Goal: Information Seeking & Learning: Check status

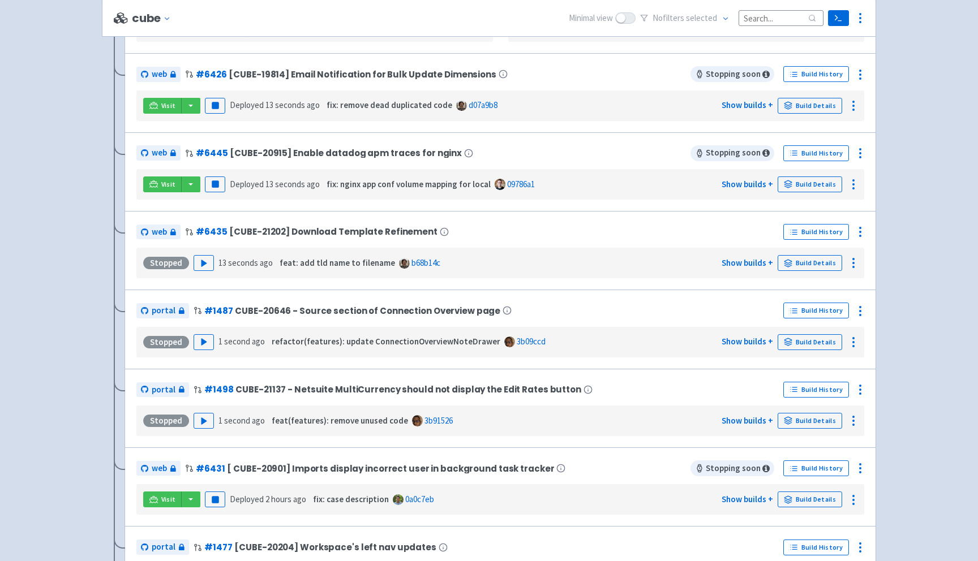
scroll to position [532, 0]
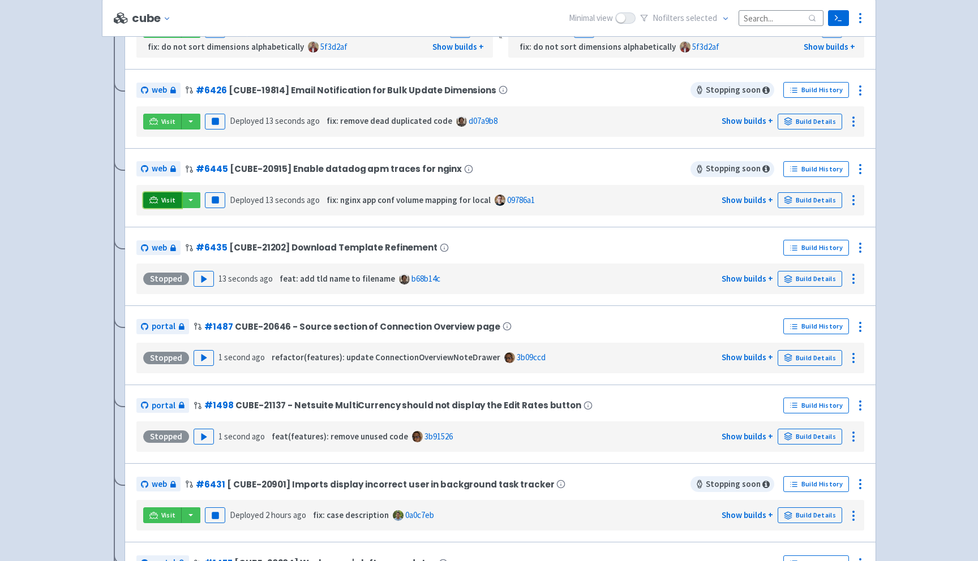
click at [158, 204] on link "Visit" at bounding box center [162, 200] width 38 height 16
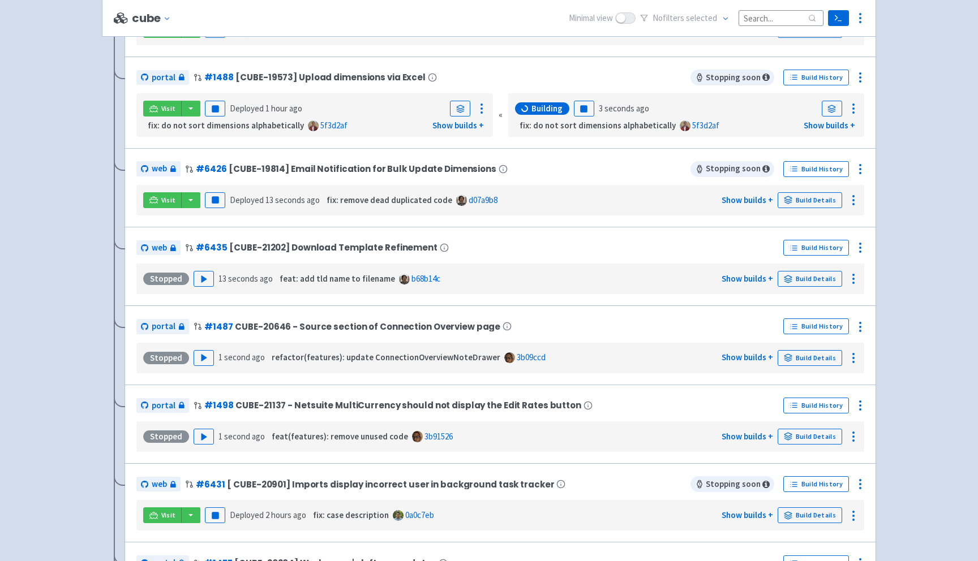
scroll to position [124, 0]
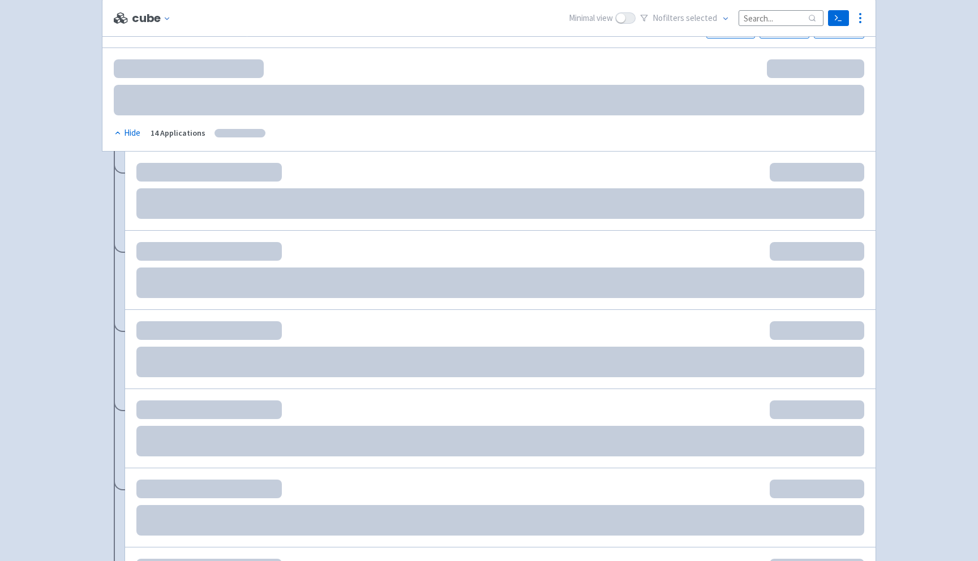
scroll to position [124, 0]
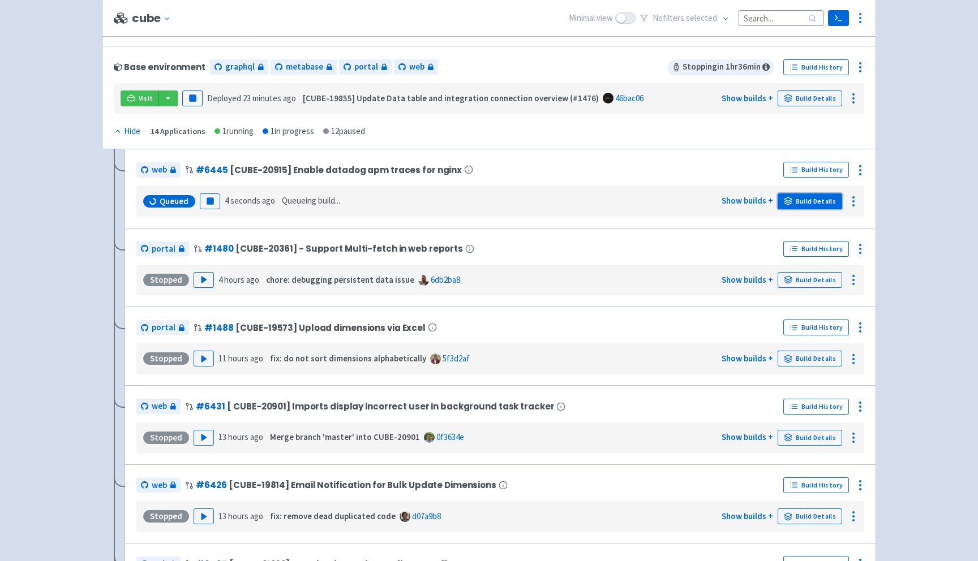
click at [808, 203] on link "Build Details" at bounding box center [809, 201] width 64 height 16
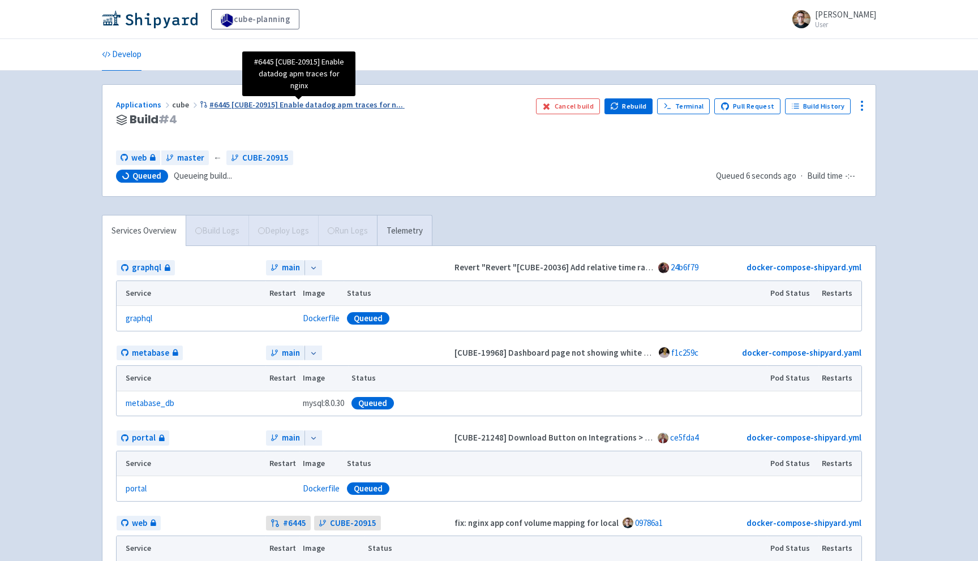
click at [263, 102] on span "#6445 [CUBE-20915] Enable datadog apm traces for n ..." at bounding box center [305, 105] width 193 height 10
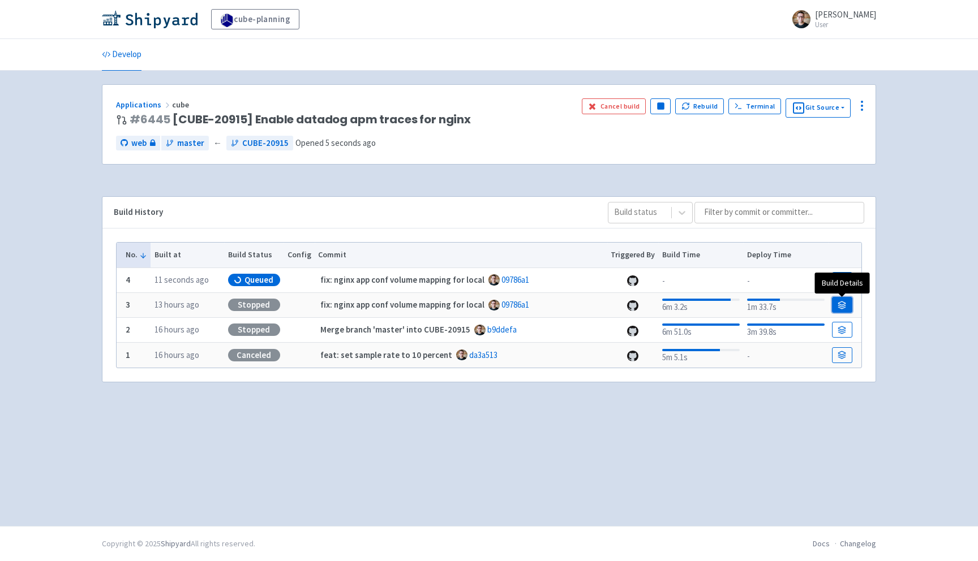
click at [842, 306] on icon at bounding box center [841, 305] width 8 height 8
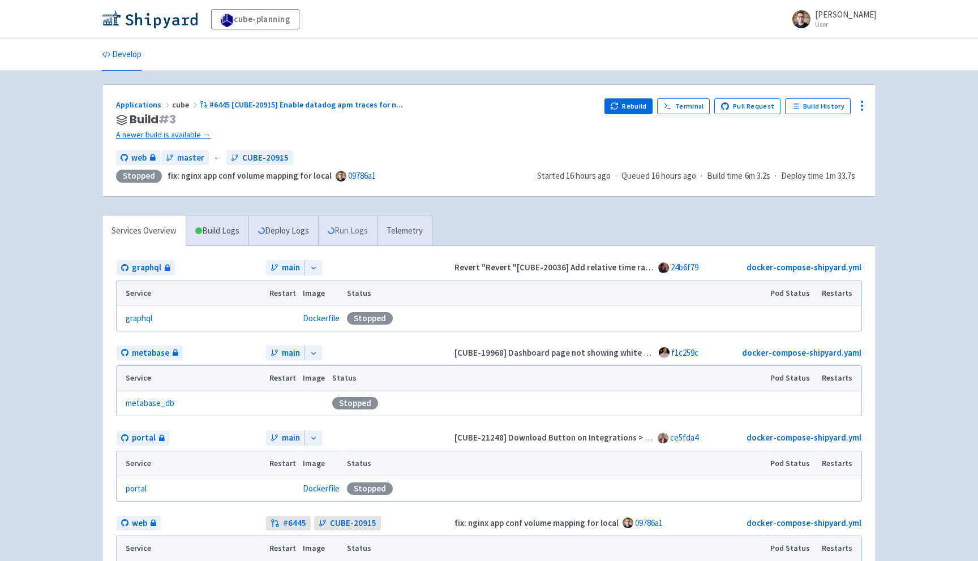
click at [376, 230] on link "Run Logs" at bounding box center [347, 231] width 59 height 31
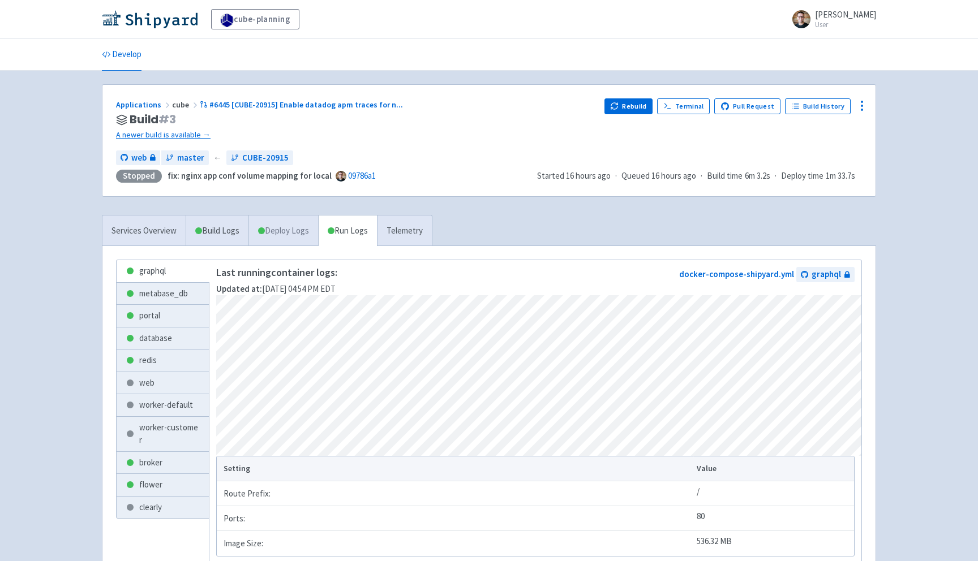
click at [311, 236] on link "Deploy Logs" at bounding box center [283, 231] width 70 height 31
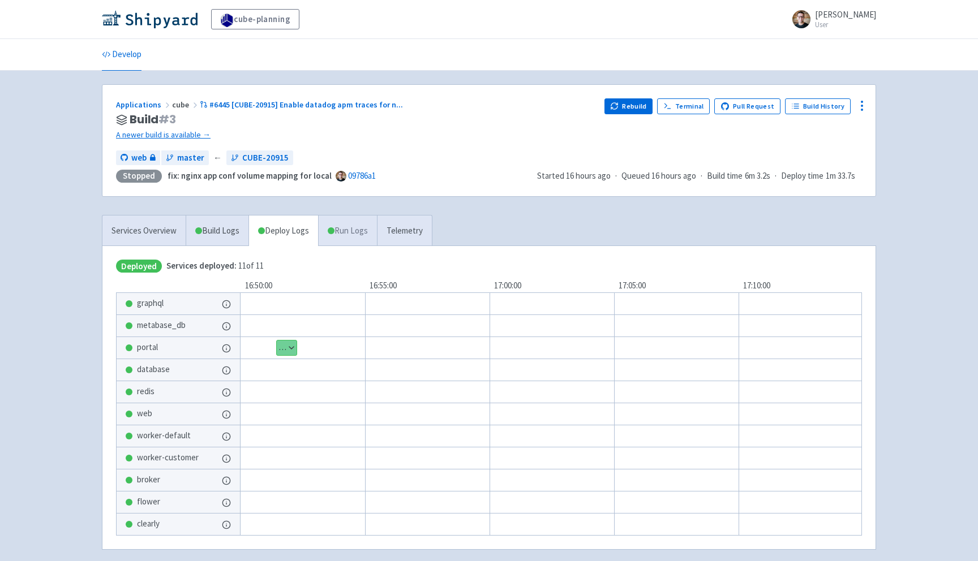
click at [345, 233] on link "Run Logs" at bounding box center [347, 231] width 59 height 31
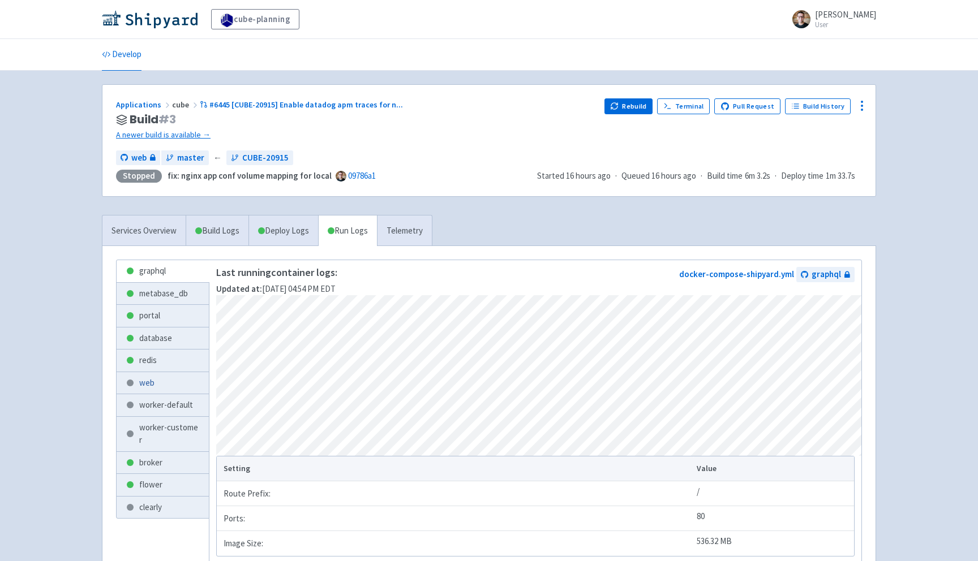
click at [148, 389] on link "web" at bounding box center [163, 383] width 92 height 22
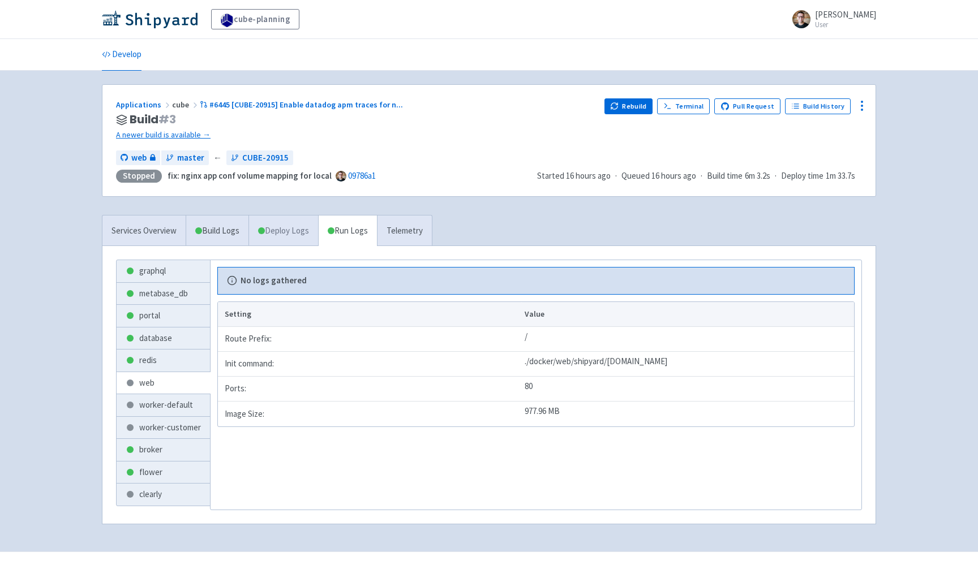
click at [294, 220] on link "Deploy Logs" at bounding box center [283, 231] width 70 height 31
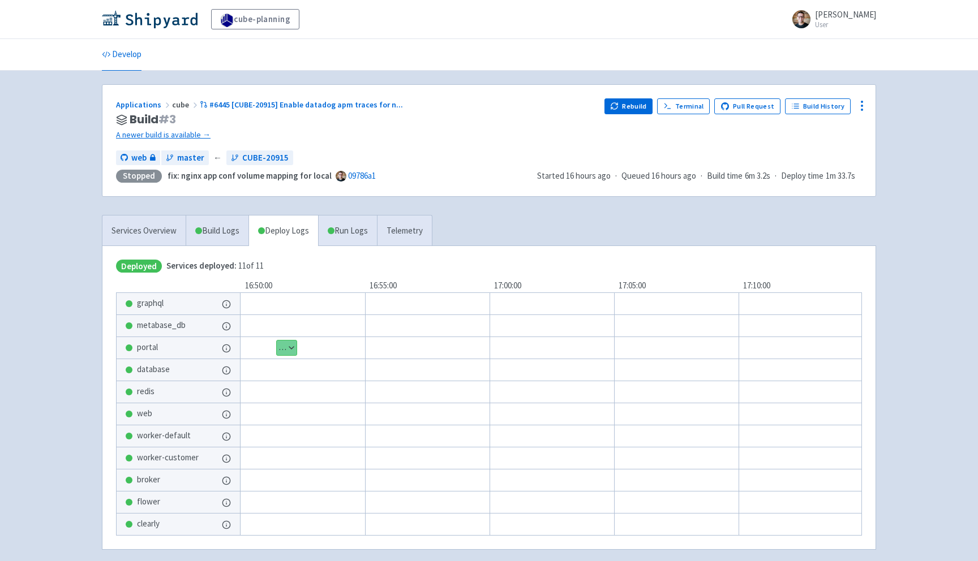
click at [284, 346] on button "Show details" at bounding box center [287, 348] width 20 height 15
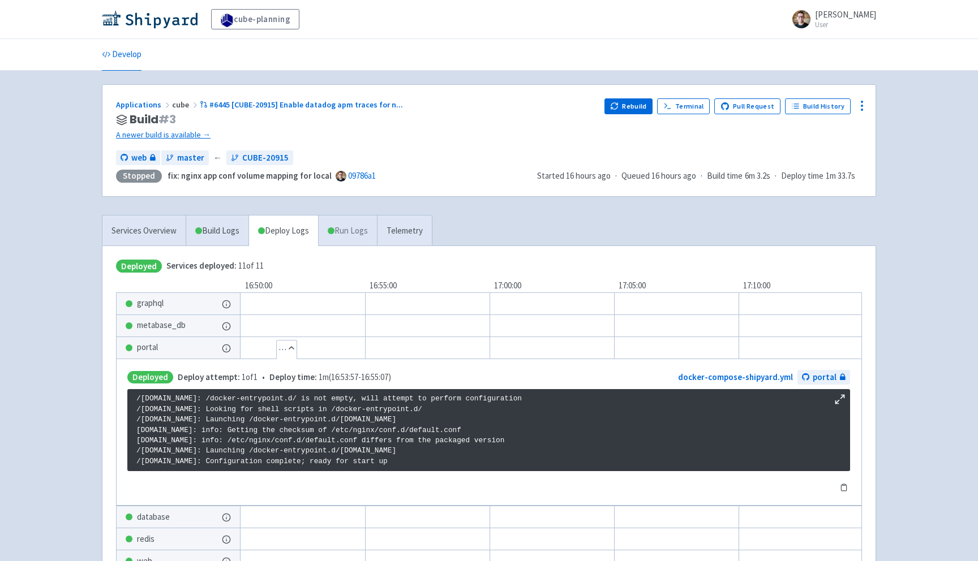
click at [360, 218] on link "Run Logs" at bounding box center [347, 231] width 59 height 31
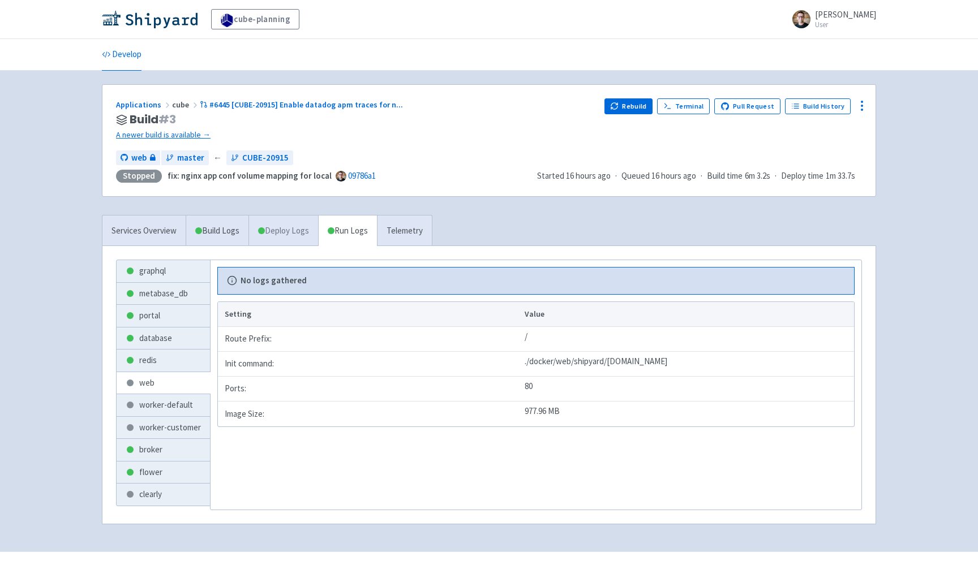
click at [272, 224] on link "Deploy Logs" at bounding box center [283, 231] width 70 height 31
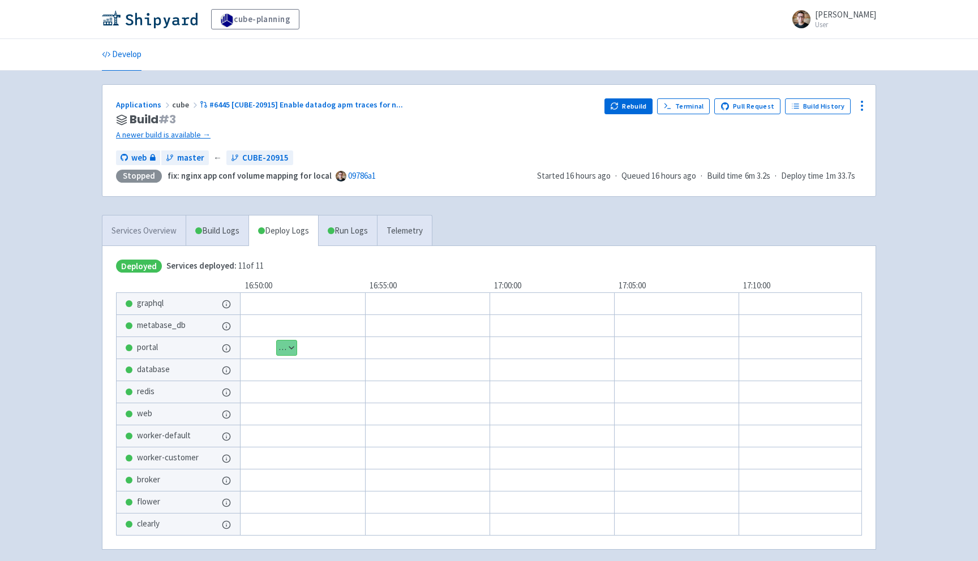
click at [176, 232] on link "Services Overview" at bounding box center [143, 231] width 83 height 31
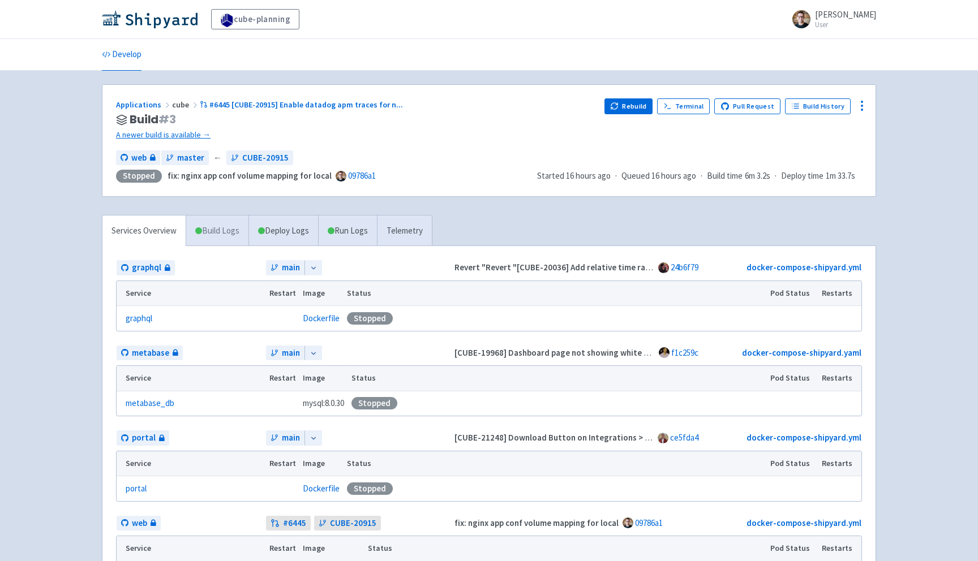
click at [221, 232] on link "Build Logs" at bounding box center [217, 231] width 62 height 31
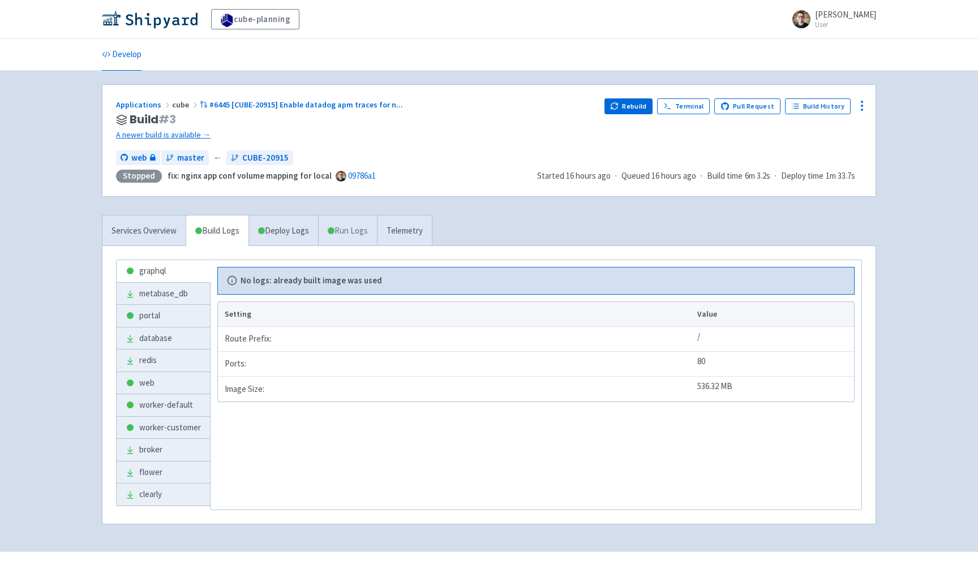
click at [364, 230] on link "Run Logs" at bounding box center [347, 231] width 59 height 31
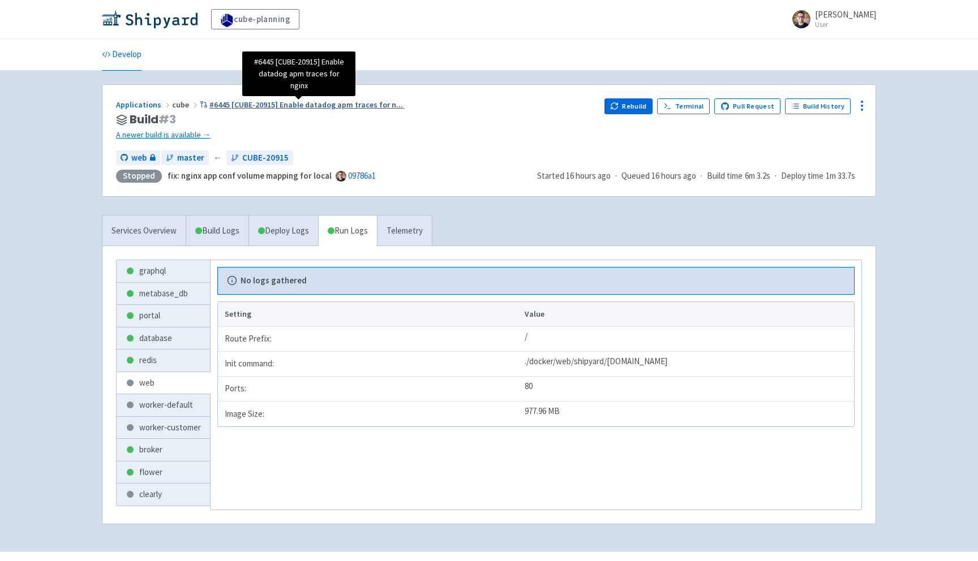
click at [307, 108] on span "#6445 [CUBE-20915] Enable datadog apm traces for n ..." at bounding box center [305, 105] width 193 height 10
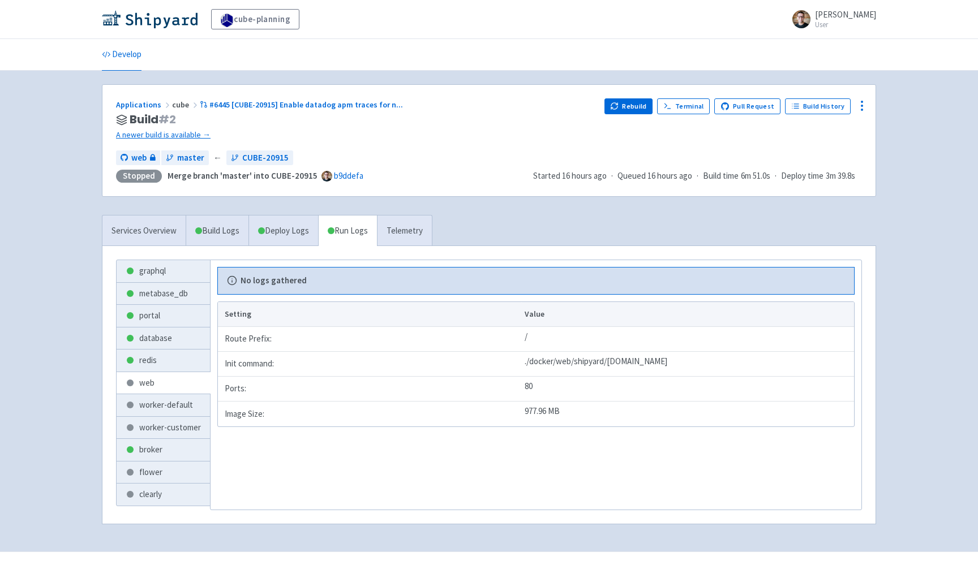
scroll to position [16, 0]
